Goal: Task Accomplishment & Management: Complete application form

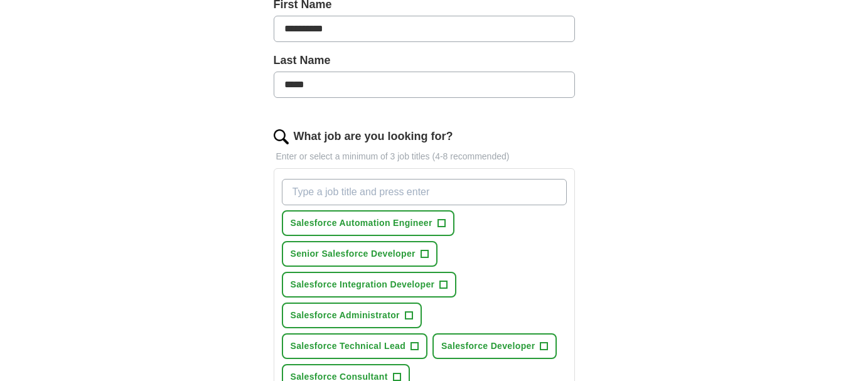
scroll to position [376, 0]
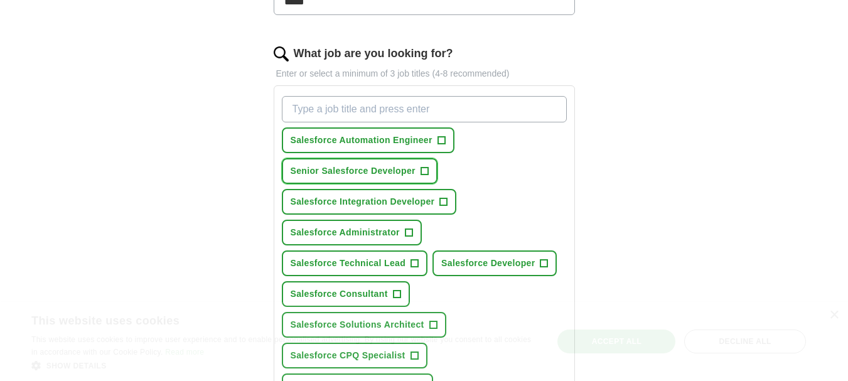
click at [366, 172] on span "Senior Salesforce Developer" at bounding box center [353, 170] width 125 height 13
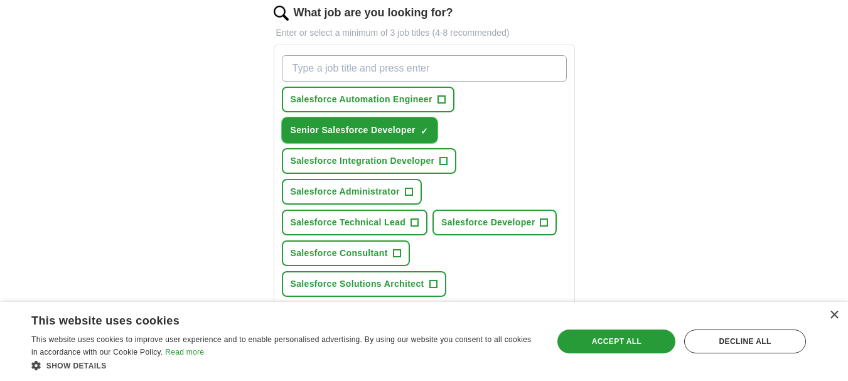
scroll to position [439, 0]
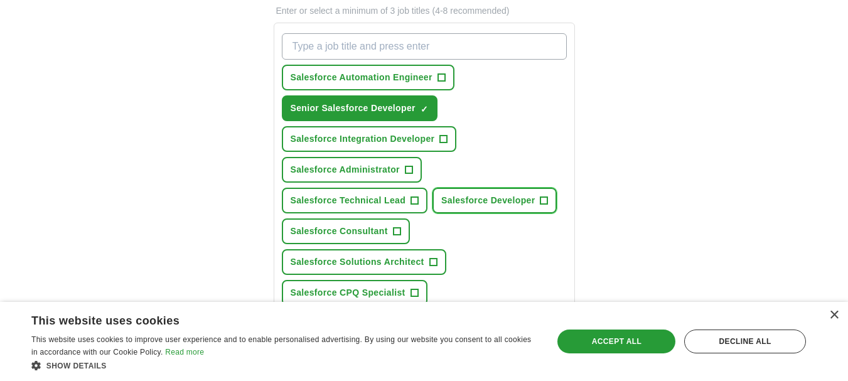
click at [487, 203] on span "Salesforce Developer" at bounding box center [487, 200] width 93 height 13
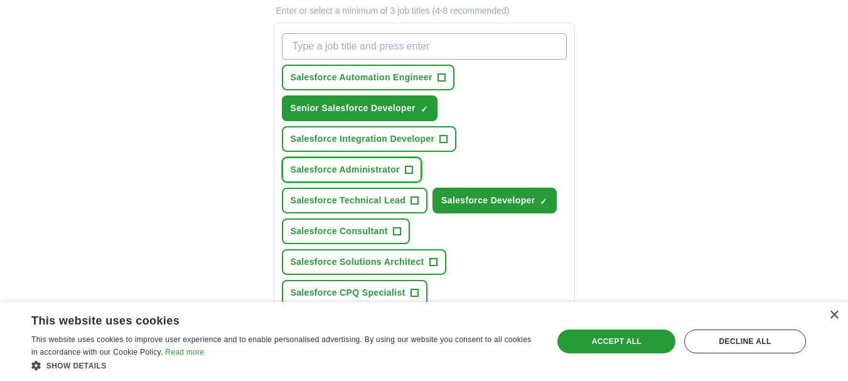
click at [361, 173] on span "Salesforce Administrator" at bounding box center [345, 169] width 109 height 13
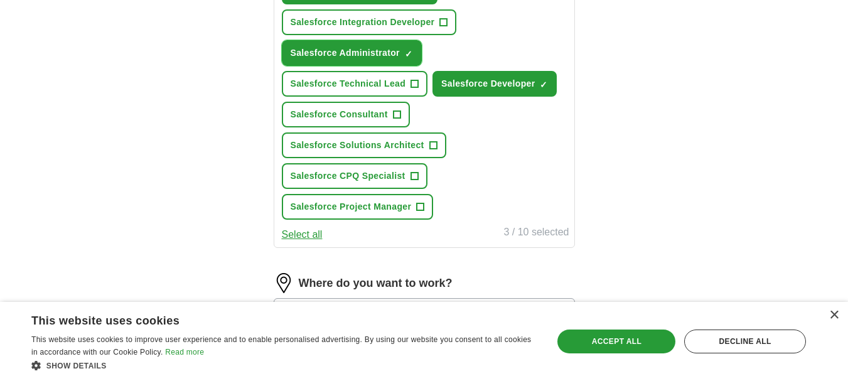
scroll to position [565, 0]
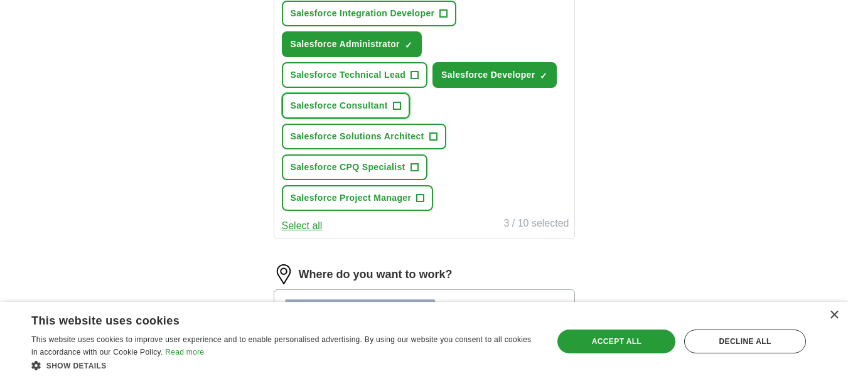
click at [351, 110] on span "Salesforce Consultant" at bounding box center [339, 105] width 97 height 13
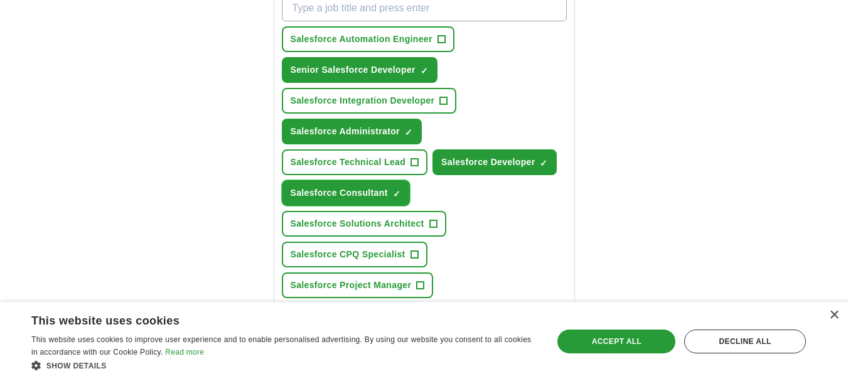
scroll to position [439, 0]
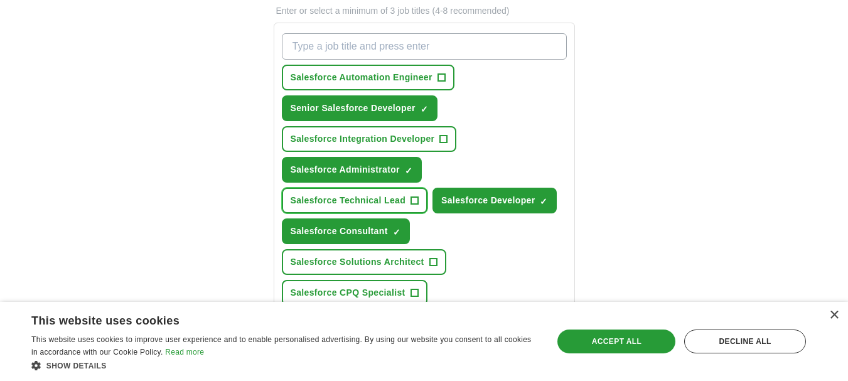
click at [369, 196] on span "Salesforce Technical Lead" at bounding box center [348, 200] width 115 height 13
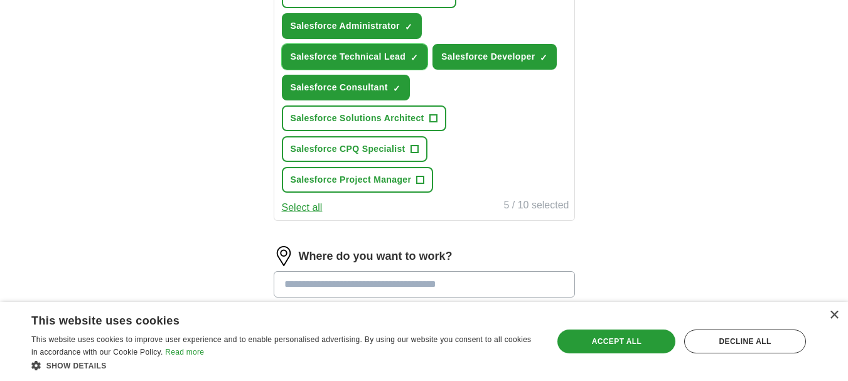
scroll to position [753, 0]
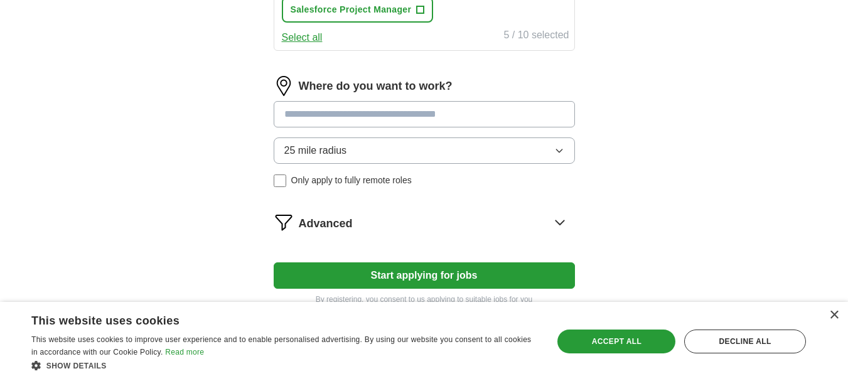
click at [437, 270] on button "Start applying for jobs" at bounding box center [424, 275] width 301 height 26
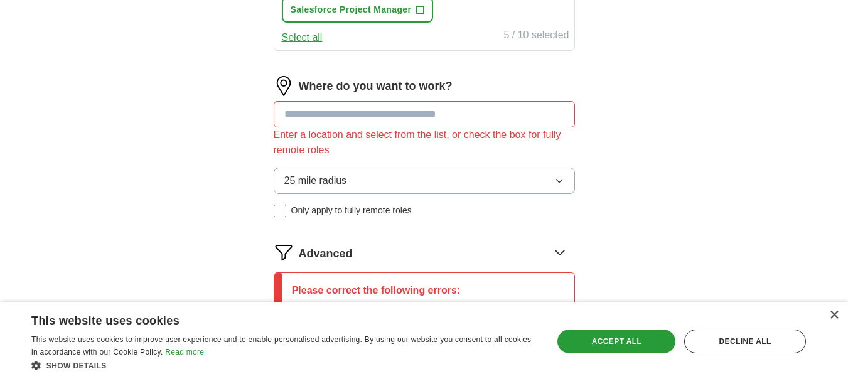
click at [307, 119] on input at bounding box center [424, 114] width 301 height 26
click at [354, 125] on input at bounding box center [424, 114] width 301 height 26
click at [321, 117] on input at bounding box center [424, 114] width 301 height 26
click at [344, 117] on input at bounding box center [424, 114] width 301 height 26
paste input "**********"
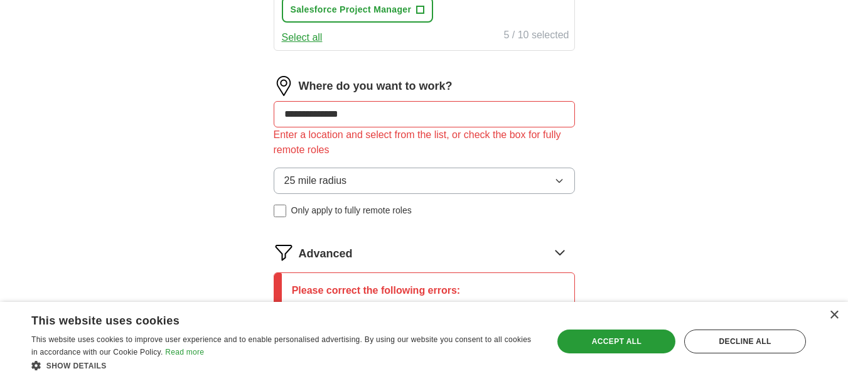
type input "**********"
click at [318, 185] on span "25 mile radius" at bounding box center [315, 180] width 63 height 15
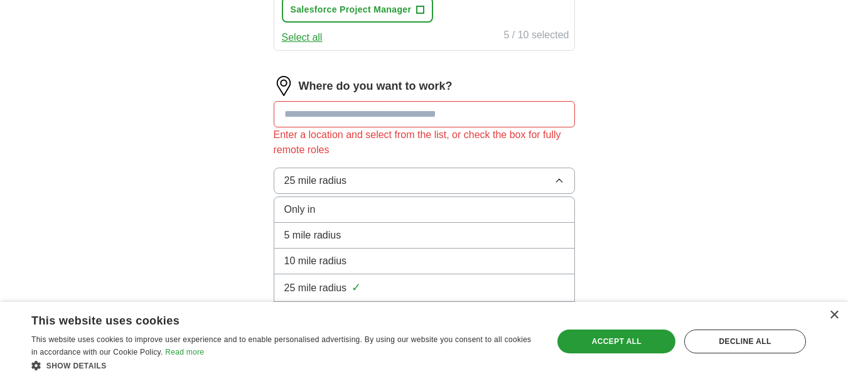
click at [321, 286] on span "25 mile radius" at bounding box center [315, 287] width 63 height 15
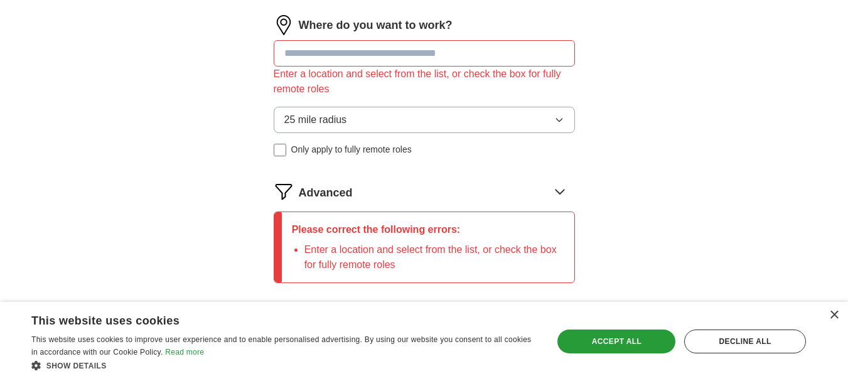
scroll to position [878, 0]
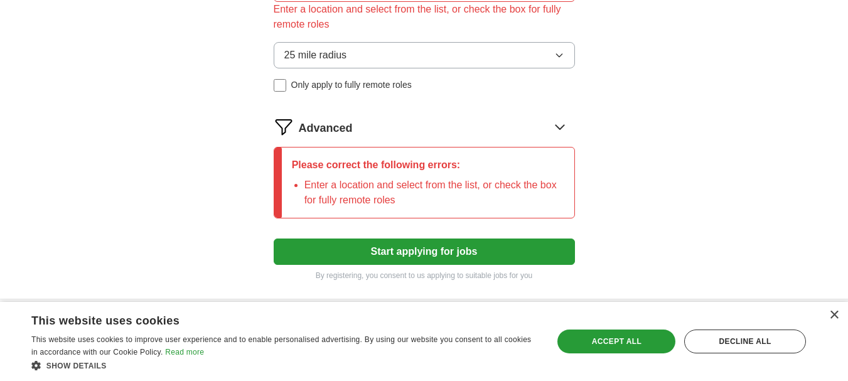
click at [310, 191] on li "Enter a location and select from the list, or check the box for fully remote ro…" at bounding box center [434, 193] width 260 height 30
click at [557, 129] on icon at bounding box center [560, 127] width 20 height 20
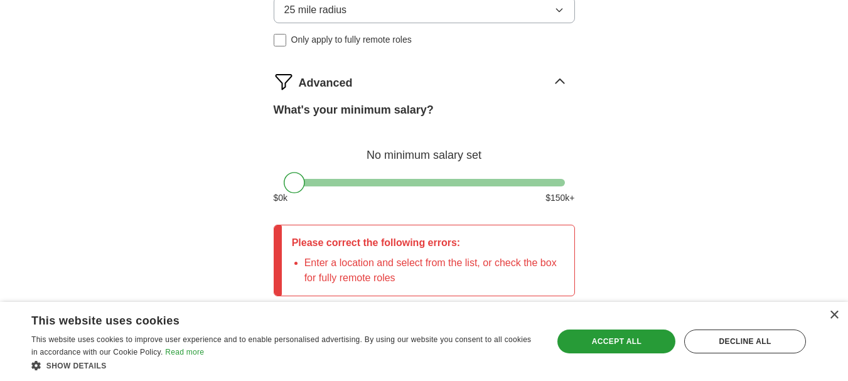
scroll to position [1004, 0]
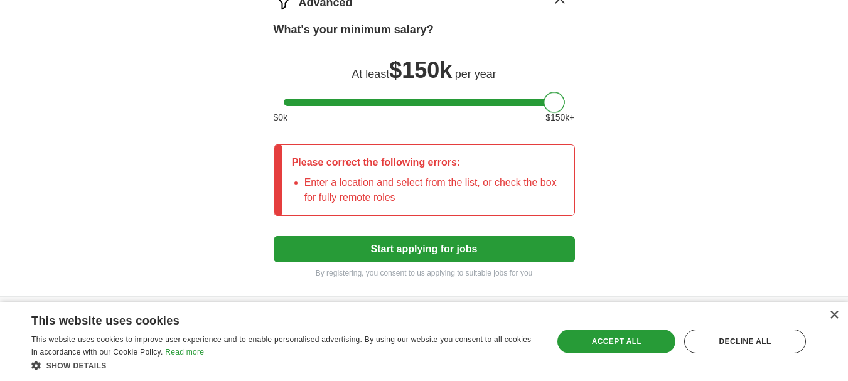
drag, startPoint x: 348, startPoint y: 106, endPoint x: 575, endPoint y: 103, distance: 227.8
click at [439, 248] on button "Start applying for jobs" at bounding box center [424, 249] width 301 height 26
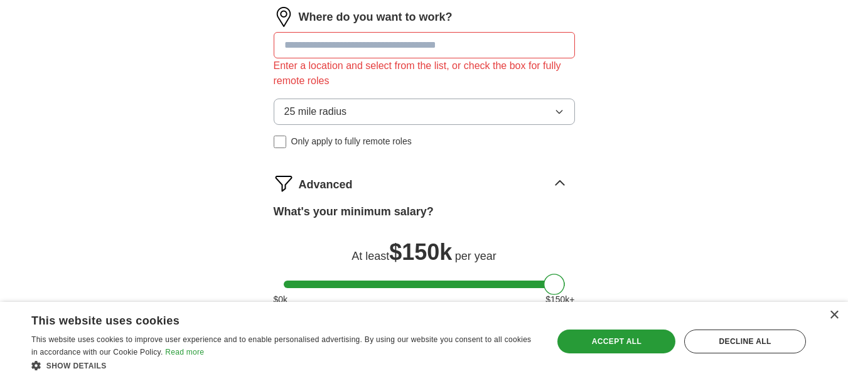
scroll to position [816, 0]
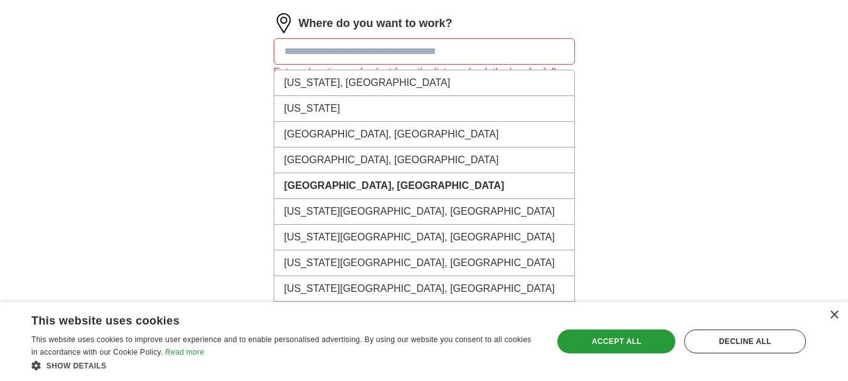
click at [365, 52] on input at bounding box center [424, 51] width 301 height 26
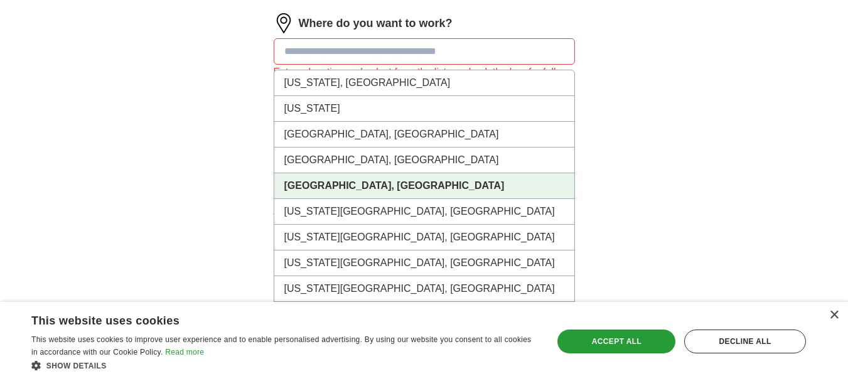
click at [342, 181] on strong "[GEOGRAPHIC_DATA], [GEOGRAPHIC_DATA]" at bounding box center [394, 185] width 220 height 11
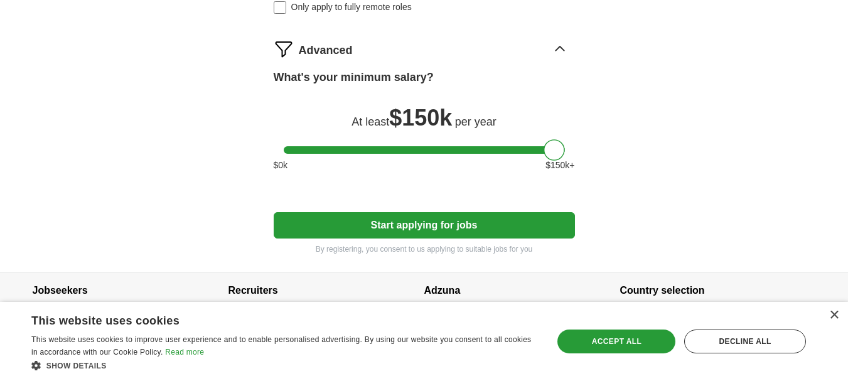
scroll to position [954, 0]
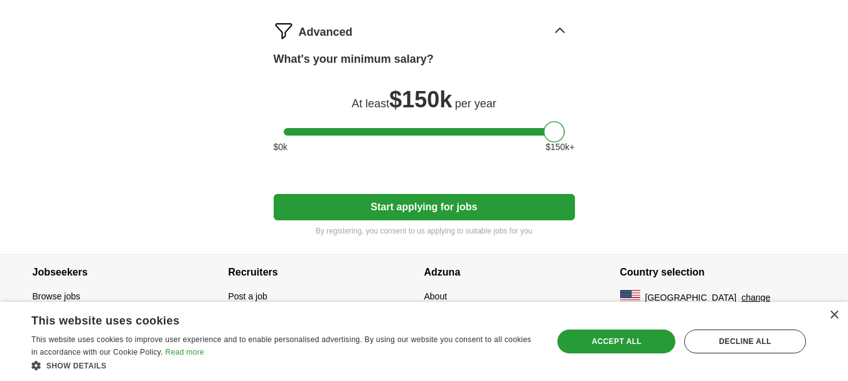
click at [459, 206] on button "Start applying for jobs" at bounding box center [424, 207] width 301 height 26
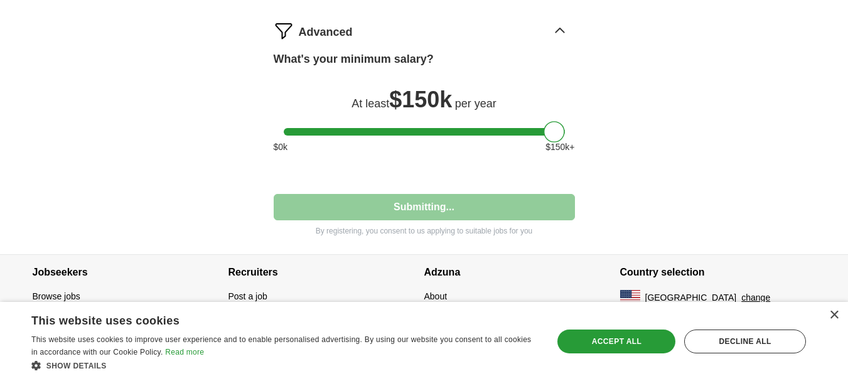
select select "**"
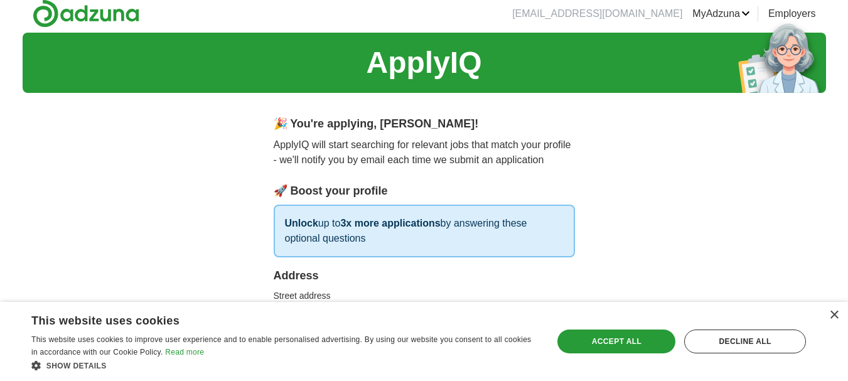
scroll to position [0, 0]
